Goal: Check status: Check status

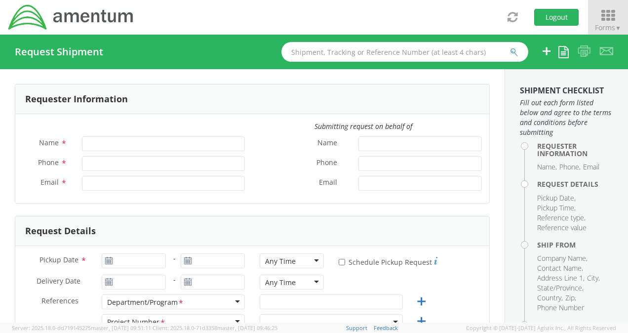
click at [613, 26] on span "Forms ▼" at bounding box center [608, 27] width 26 height 9
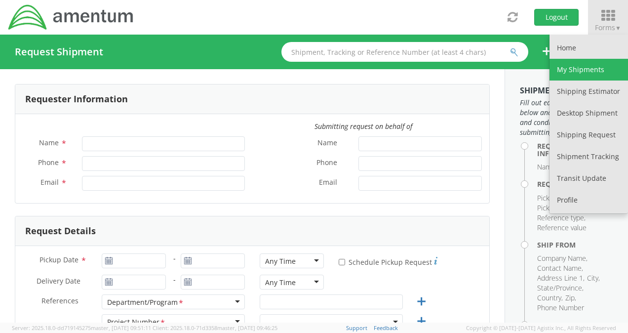
type input "[PERSON_NAME]"
type input "[PHONE_NUMBER]"
type input "[PERSON_NAME][EMAIL_ADDRESS][DOMAIN_NAME]"
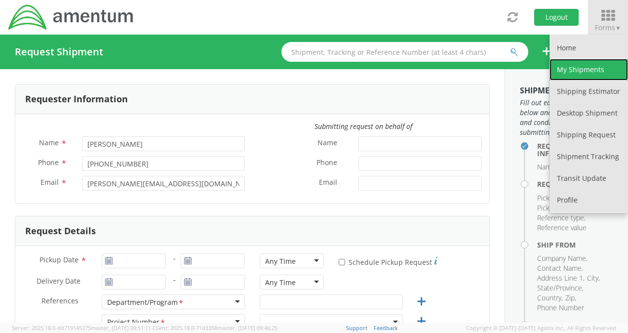
click at [590, 71] on link "My Shipments" at bounding box center [588, 70] width 78 height 22
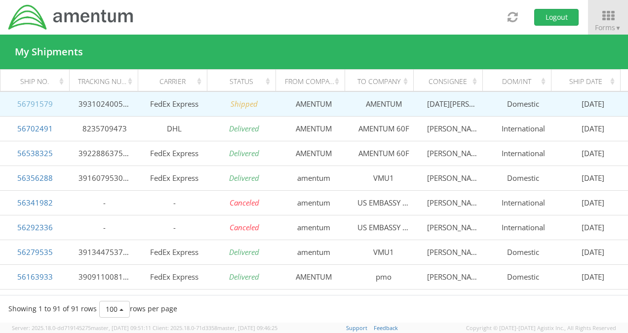
click at [34, 106] on link "56791579" at bounding box center [35, 104] width 36 height 10
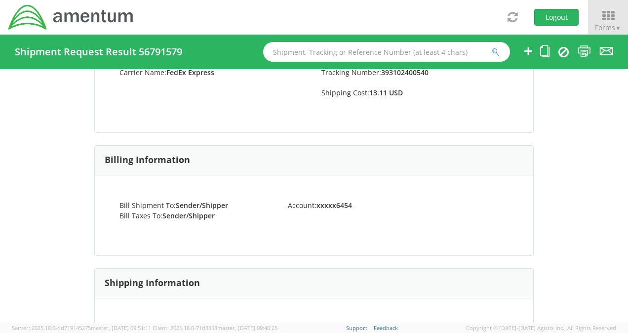
scroll to position [341, 0]
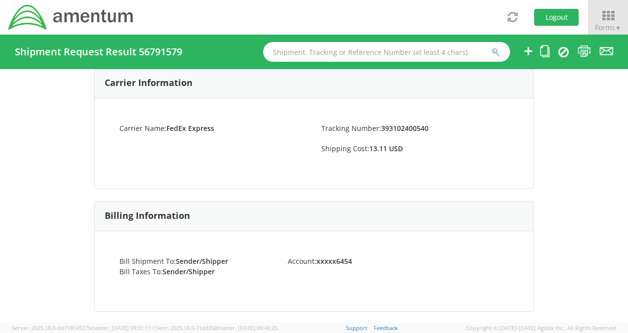
click at [404, 129] on strong "393102400540" at bounding box center [404, 127] width 47 height 9
click at [404, 128] on strong "393102400540" at bounding box center [404, 127] width 47 height 9
copy strong "393102400540"
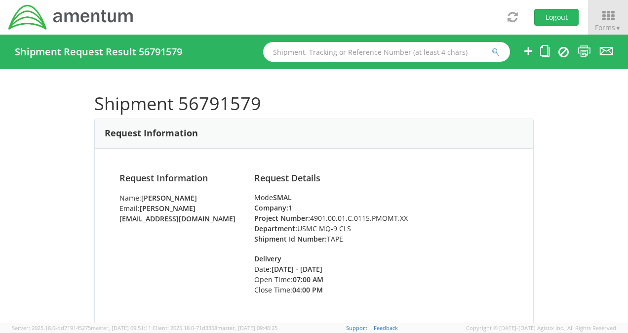
scroll to position [0, 0]
